Goal: Task Accomplishment & Management: Manage account settings

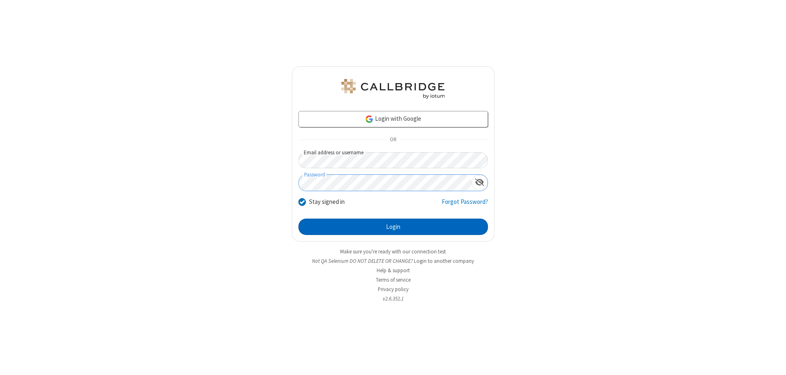
click at [393, 227] on button "Login" at bounding box center [392, 226] width 189 height 16
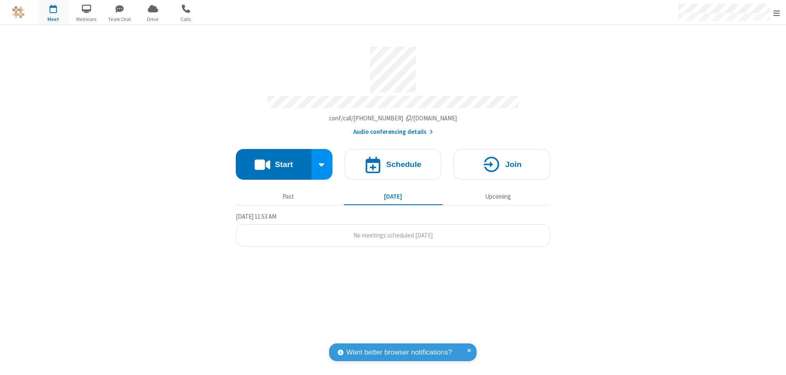
click at [776, 13] on span "Open menu" at bounding box center [776, 13] width 7 height 8
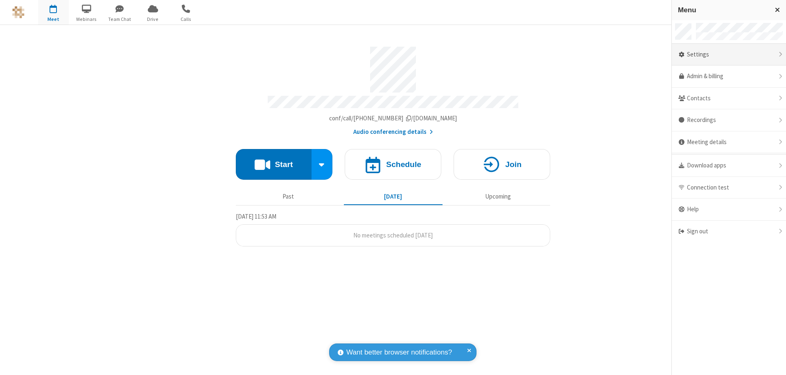
click at [728, 54] on div "Settings" at bounding box center [728, 55] width 114 height 22
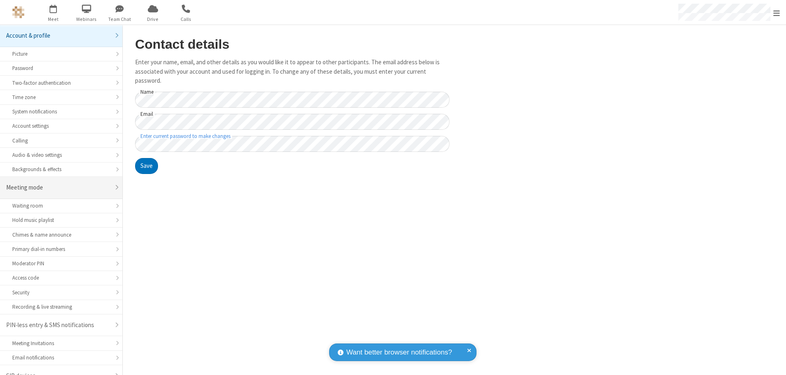
click at [58, 183] on div "Meeting mode" at bounding box center [58, 187] width 104 height 9
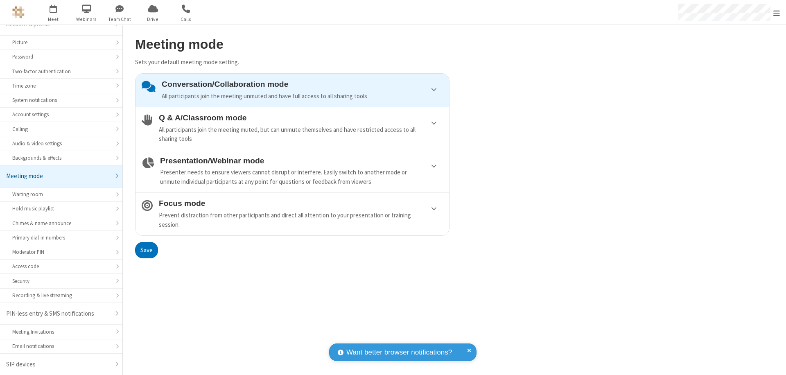
click at [292, 90] on div "Conversation/Collaboration mode All participants join the meeting unmuted and h…" at bounding box center [302, 90] width 281 height 21
click at [146, 250] on button "Save" at bounding box center [146, 250] width 23 height 16
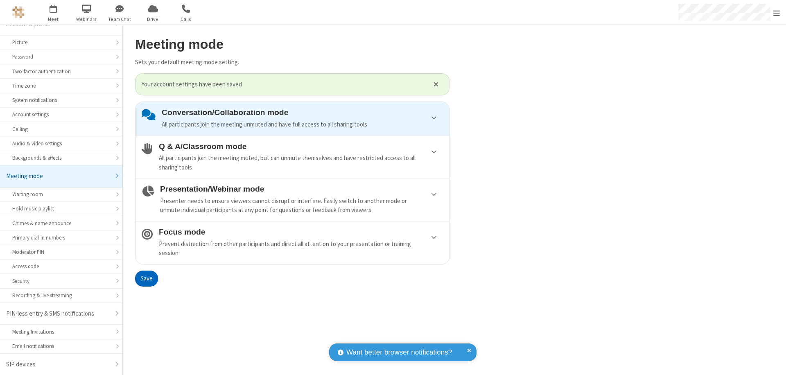
click at [776, 12] on span "Open menu" at bounding box center [776, 13] width 7 height 8
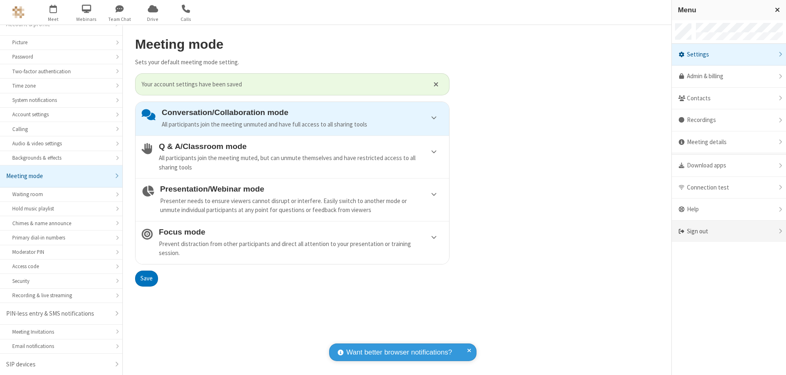
click at [728, 231] on div "Sign out" at bounding box center [728, 232] width 114 height 22
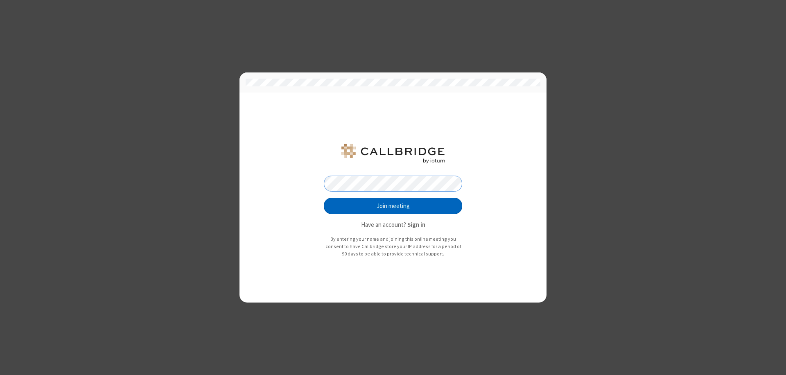
click at [393, 206] on button "Join meeting" at bounding box center [393, 206] width 138 height 16
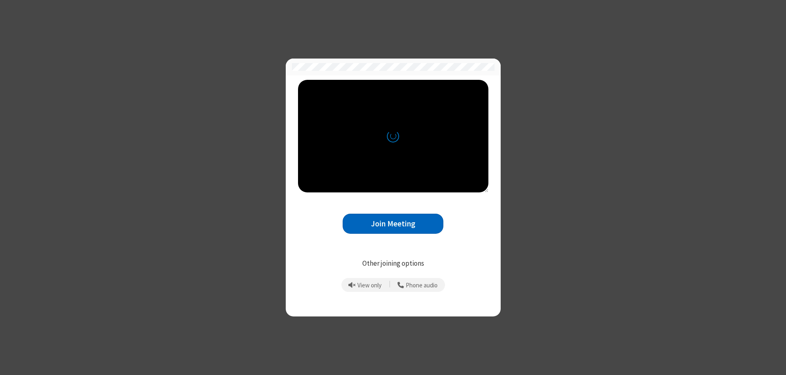
click at [393, 223] on button "Join Meeting" at bounding box center [392, 224] width 101 height 20
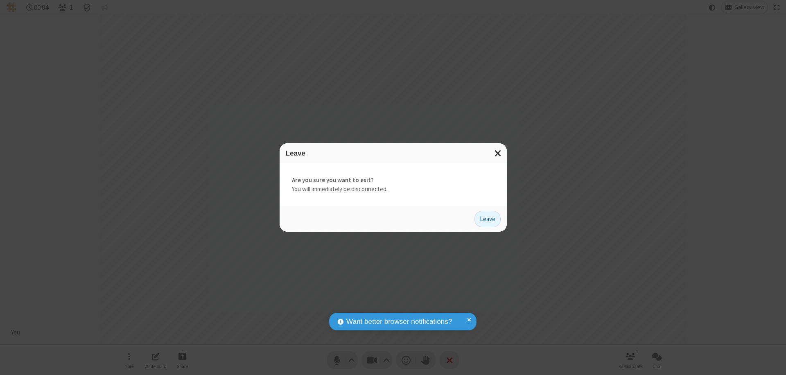
click at [487, 218] on button "Leave" at bounding box center [487, 219] width 26 height 16
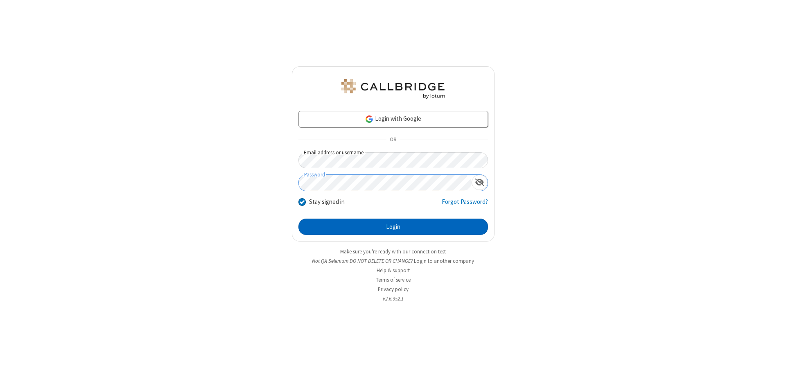
click at [393, 227] on button "Login" at bounding box center [392, 226] width 189 height 16
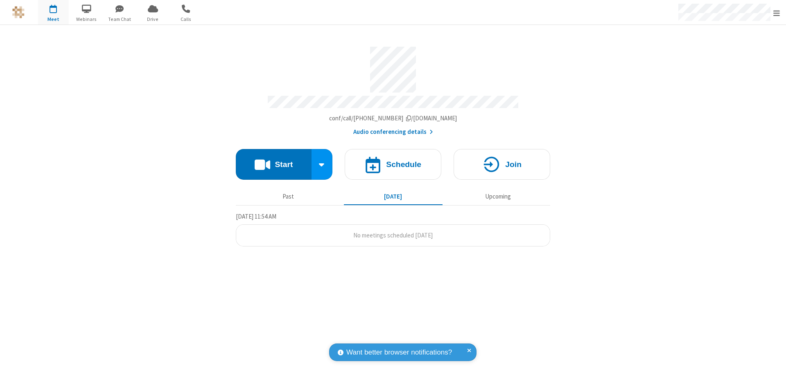
click at [776, 13] on span "Open menu" at bounding box center [776, 13] width 7 height 8
click at [728, 54] on div "Settings" at bounding box center [728, 55] width 114 height 22
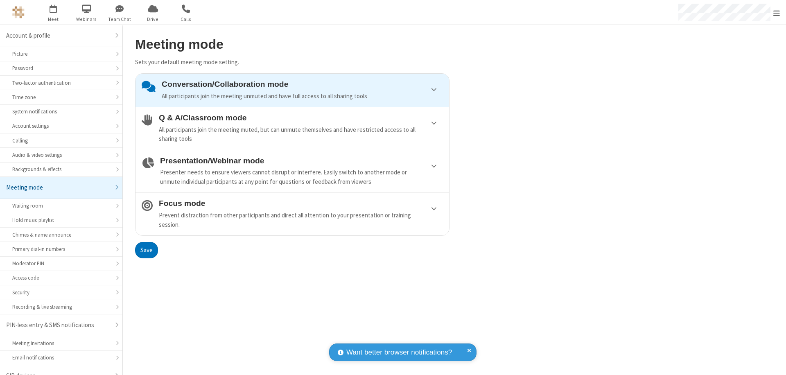
scroll to position [11, 0]
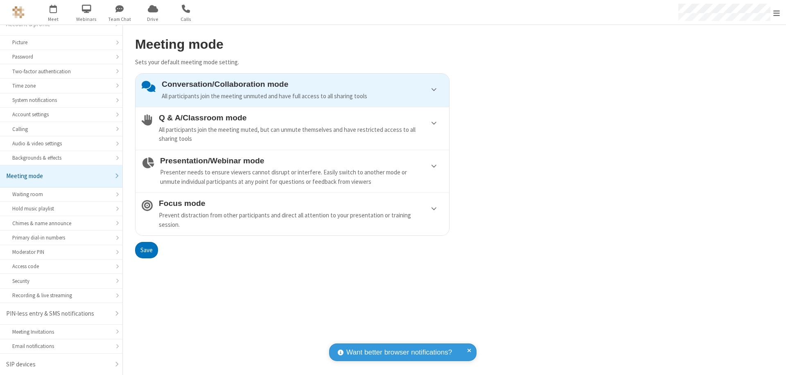
click at [292, 90] on div "Conversation/Collaboration mode All participants join the meeting unmuted and h…" at bounding box center [302, 90] width 281 height 21
click at [146, 250] on button "Save" at bounding box center [146, 250] width 23 height 16
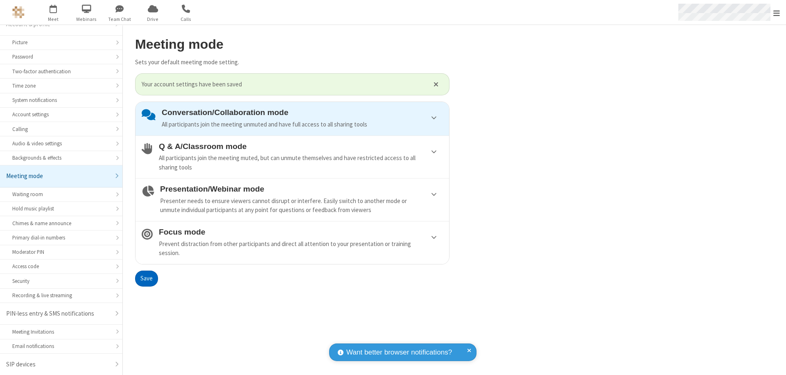
click at [776, 12] on span "Open menu" at bounding box center [776, 13] width 7 height 8
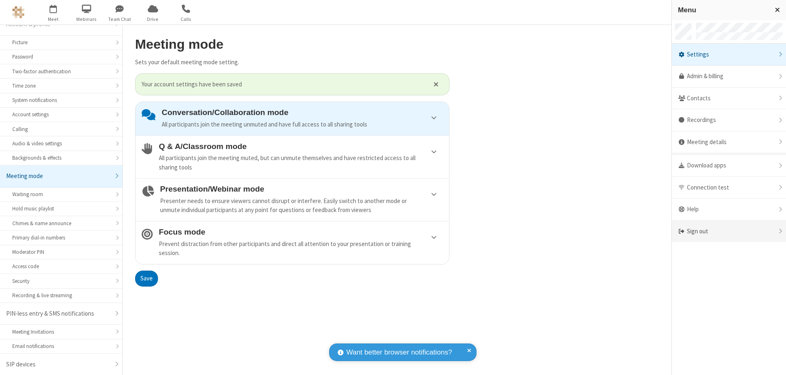
click at [732, 231] on div "Sign out" at bounding box center [728, 232] width 114 height 22
